Goal: Navigation & Orientation: Find specific page/section

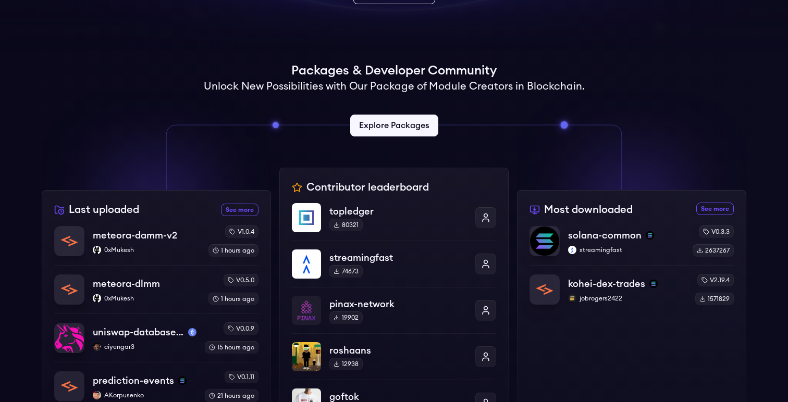
scroll to position [216, 0]
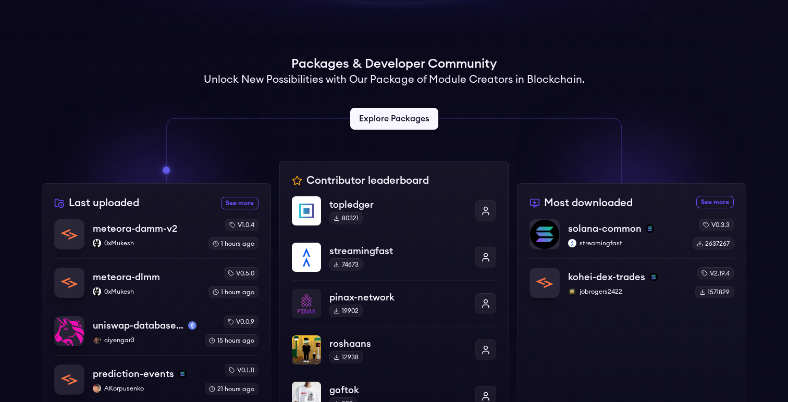
click at [648, 131] on div at bounding box center [631, 133] width 229 height 100
click at [547, 344] on div "Most downloaded See more most downloaded packages solana-common streamingfast v…" at bounding box center [631, 349] width 229 height 333
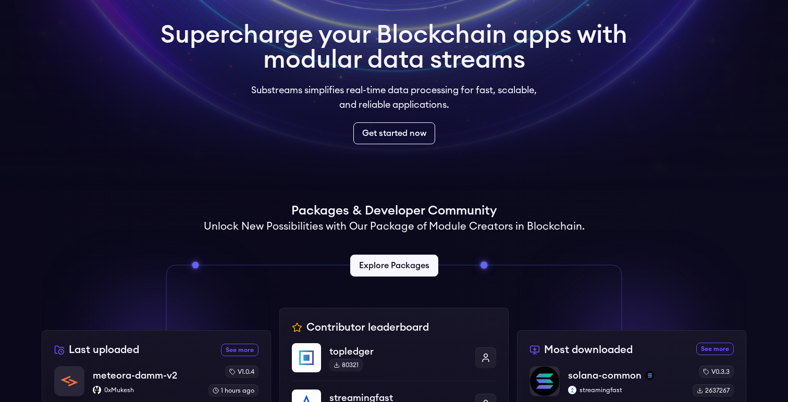
scroll to position [0, 0]
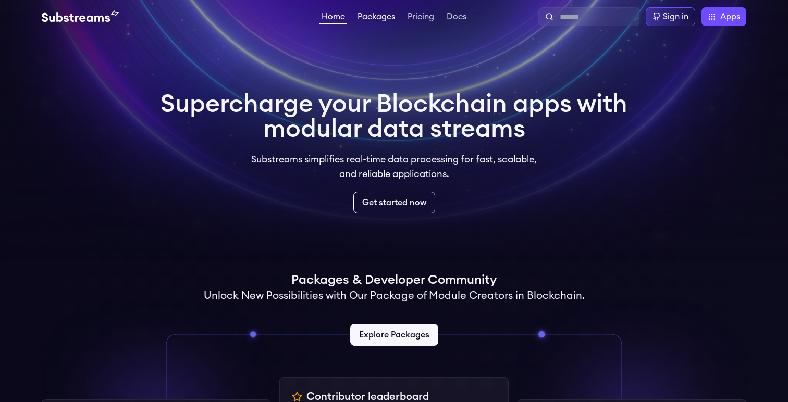
click at [369, 20] on link "Packages" at bounding box center [376, 18] width 42 height 10
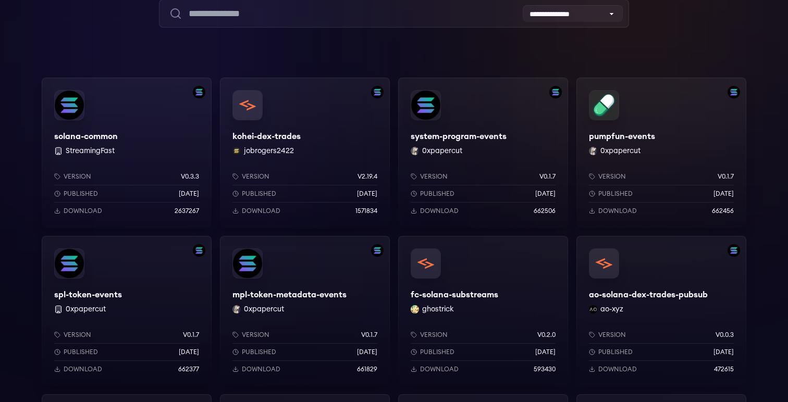
scroll to position [77, 0]
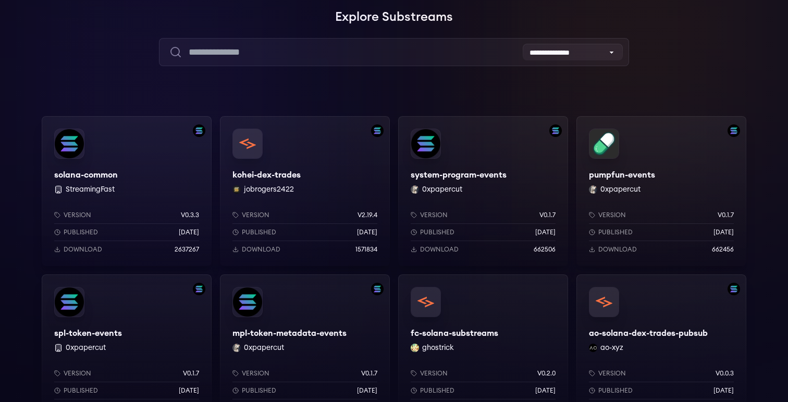
click at [125, 191] on div "solana-common StreamingFast Version v0.3.3 Published 7 months ago Download 2637…" at bounding box center [127, 191] width 170 height 150
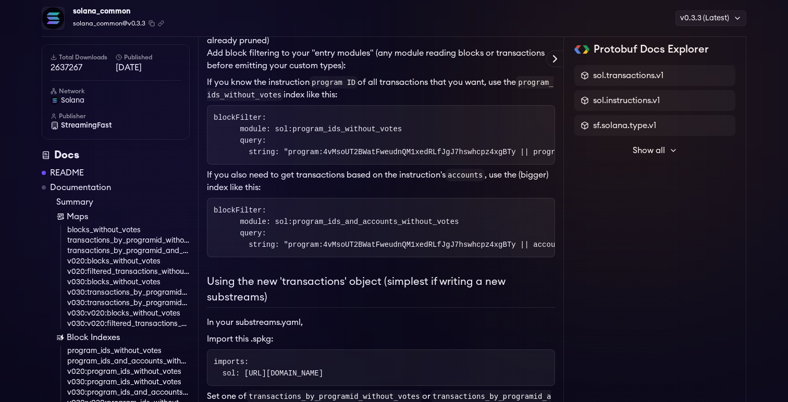
scroll to position [774, 0]
